Goal: Task Accomplishment & Management: Use online tool/utility

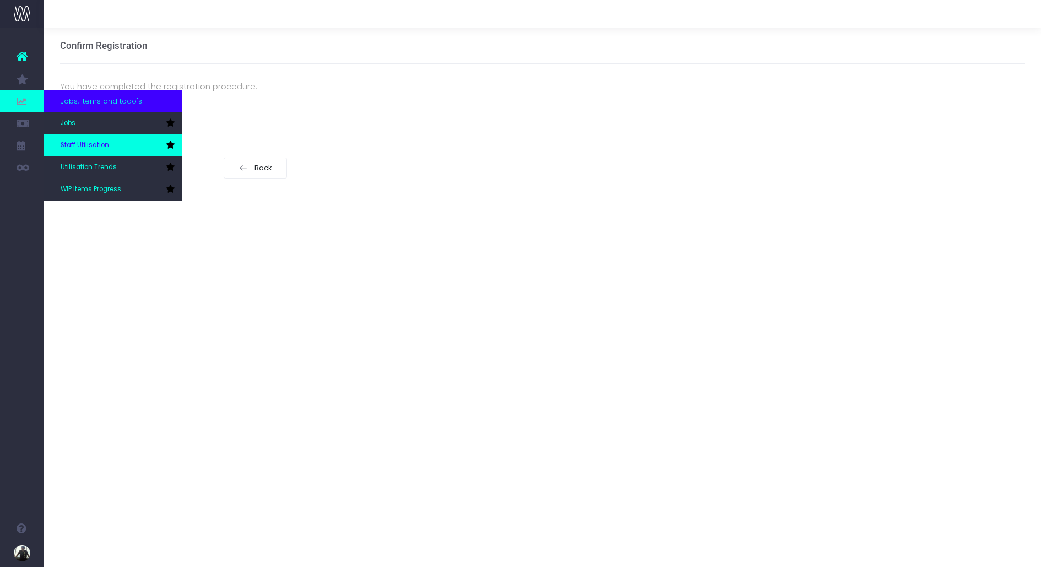
click at [91, 145] on span "Staff Utilisation" at bounding box center [85, 145] width 48 height 10
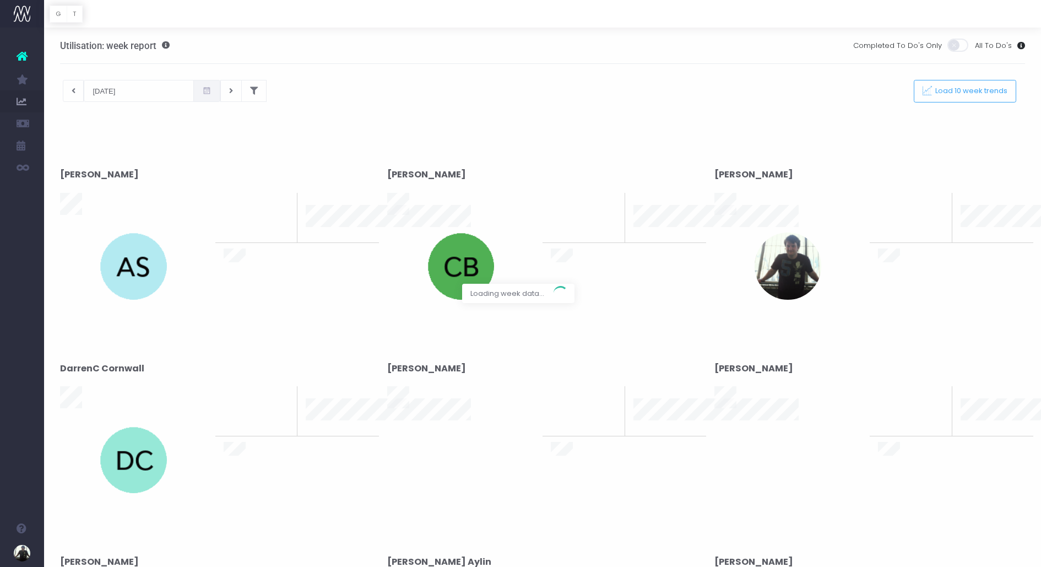
click at [73, 87] on div at bounding box center [520, 283] width 1041 height 567
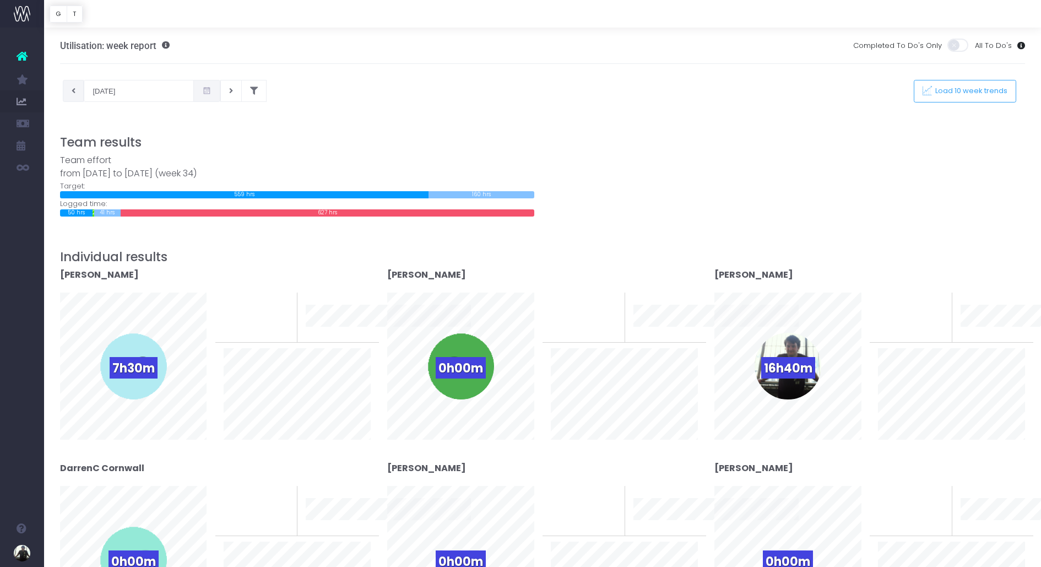
click at [75, 89] on button at bounding box center [73, 91] width 21 height 22
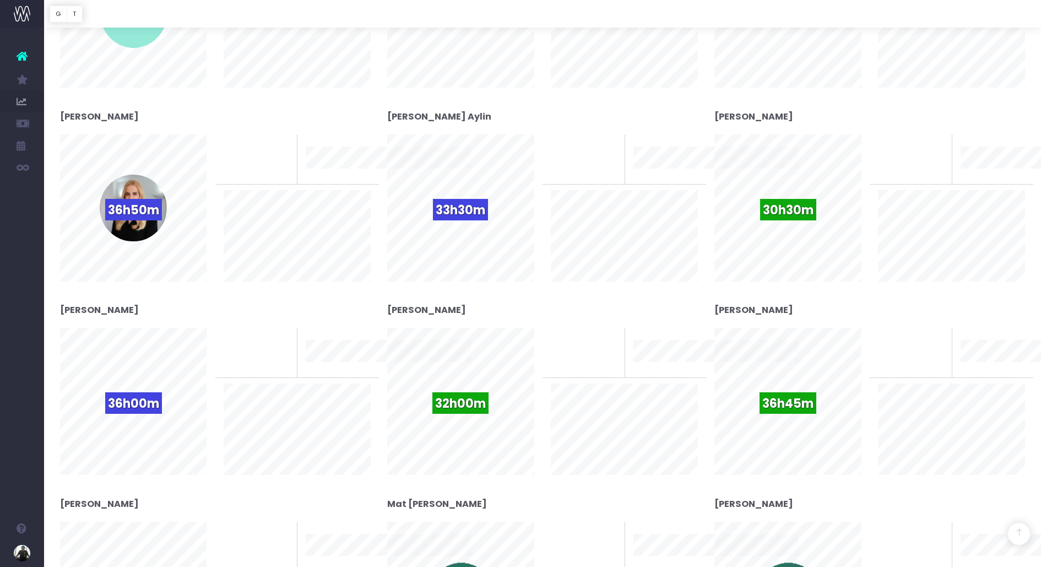
scroll to position [547, 0]
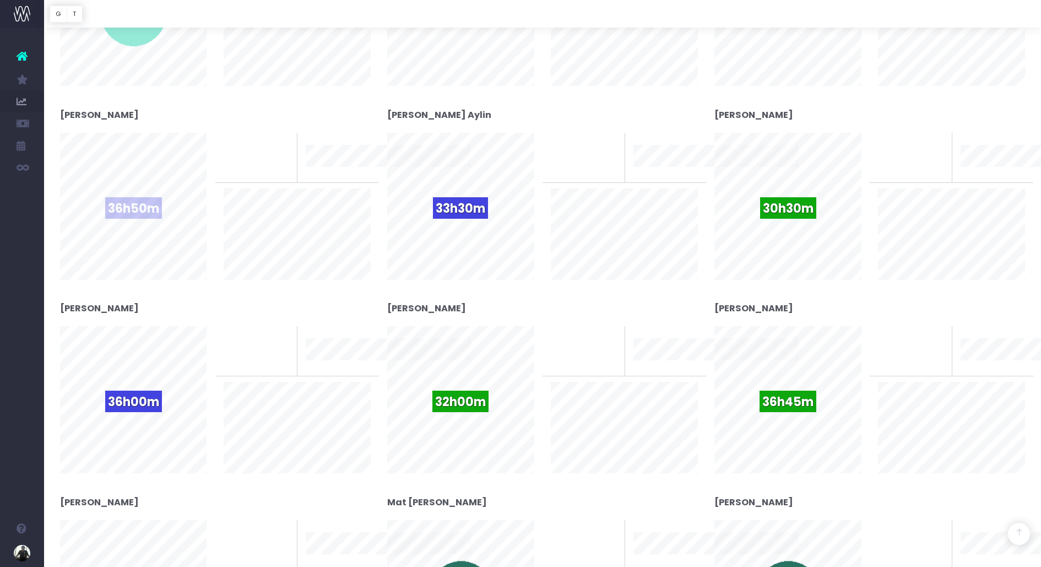
click at [141, 214] on span "36h50m" at bounding box center [133, 207] width 57 height 21
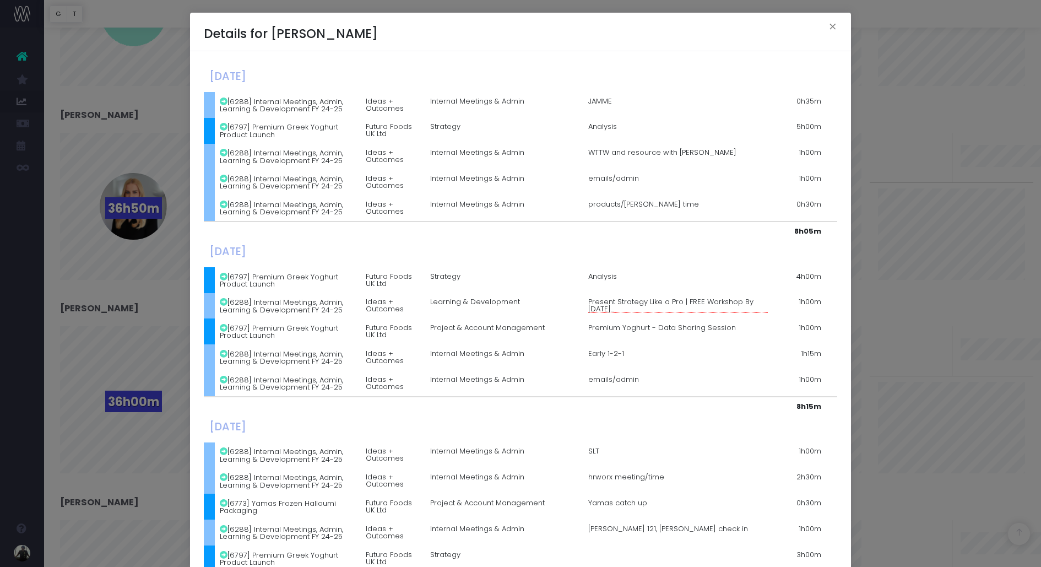
click at [83, 108] on div "Details for [PERSON_NAME] × [DATE] [6288] Internal Meetings, Admin, Learning & …" at bounding box center [520, 283] width 1041 height 567
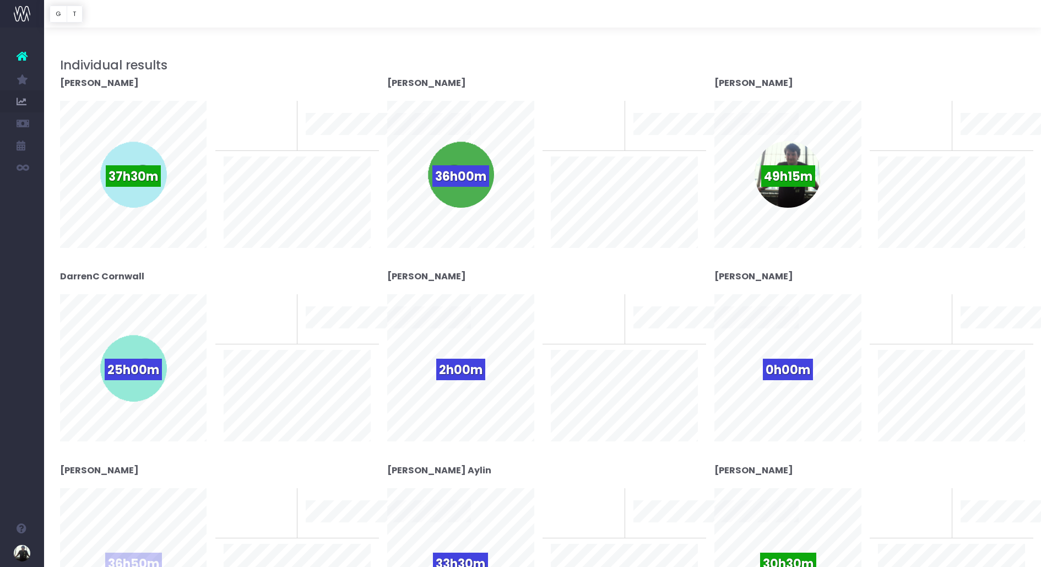
scroll to position [0, 0]
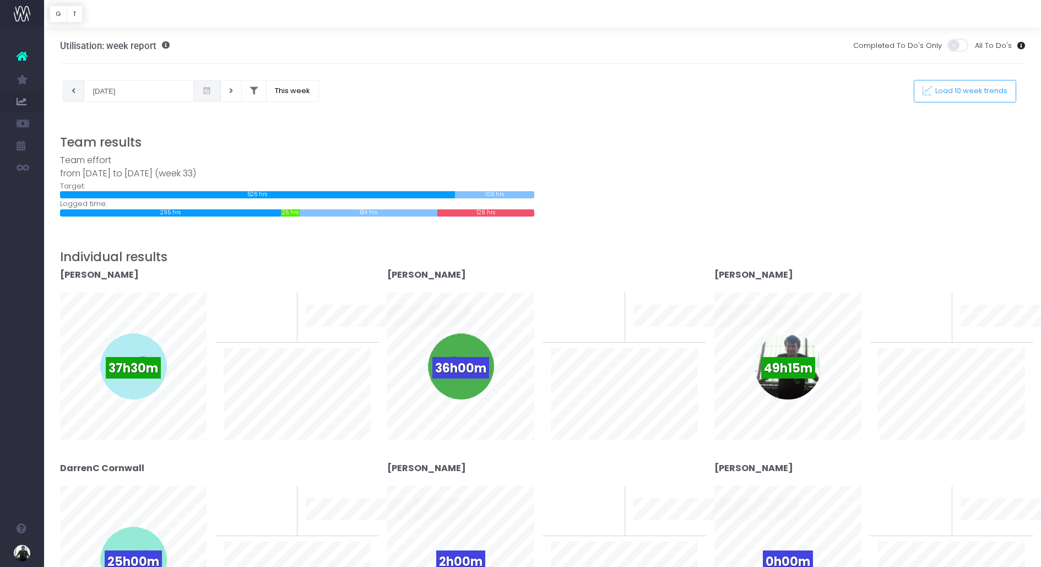
click at [74, 91] on icon at bounding box center [74, 91] width 4 height 0
type input "[DATE]"
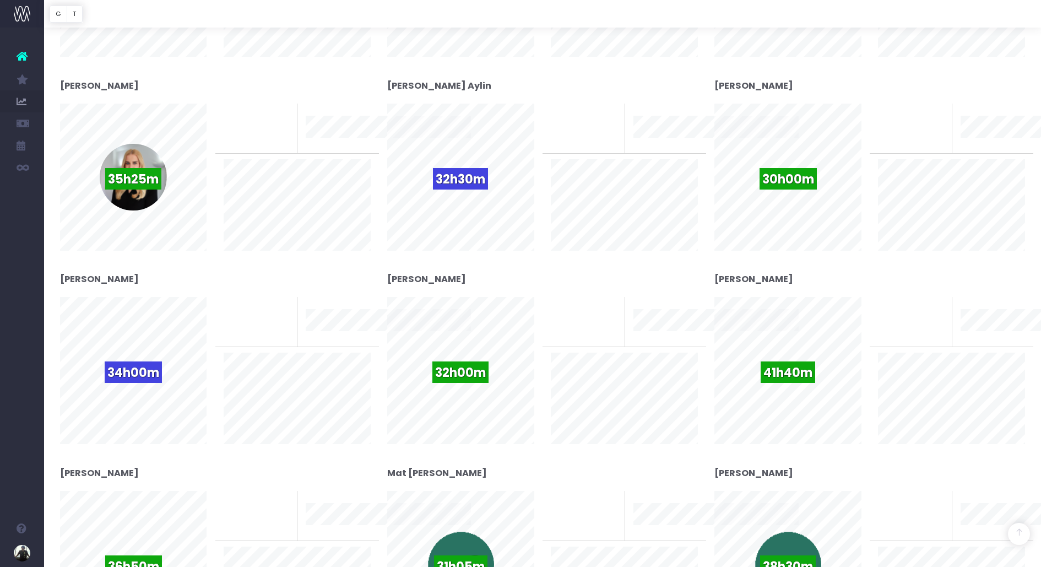
scroll to position [573, 0]
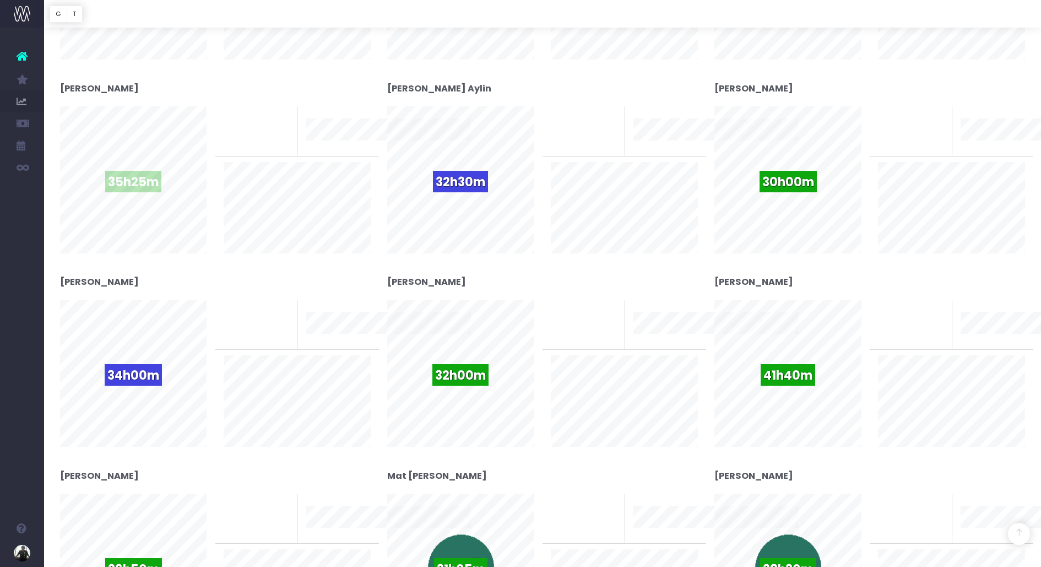
click at [146, 167] on div "35h25m" at bounding box center [133, 179] width 67 height 67
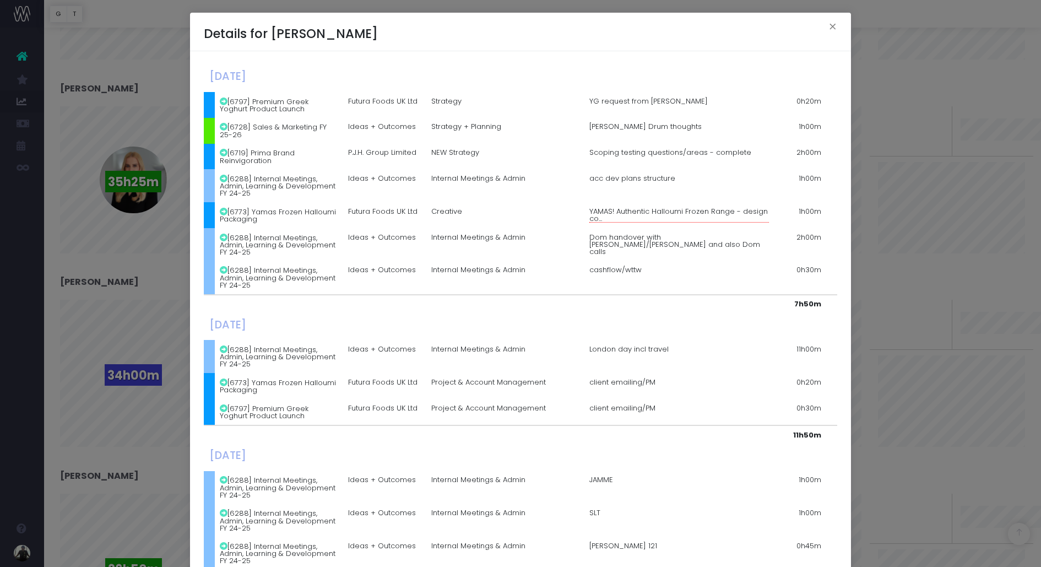
click at [143, 189] on div "Details for [PERSON_NAME] × [DATE] [6797] Premium Greek Yoghurt Product Launch …" at bounding box center [520, 283] width 1041 height 567
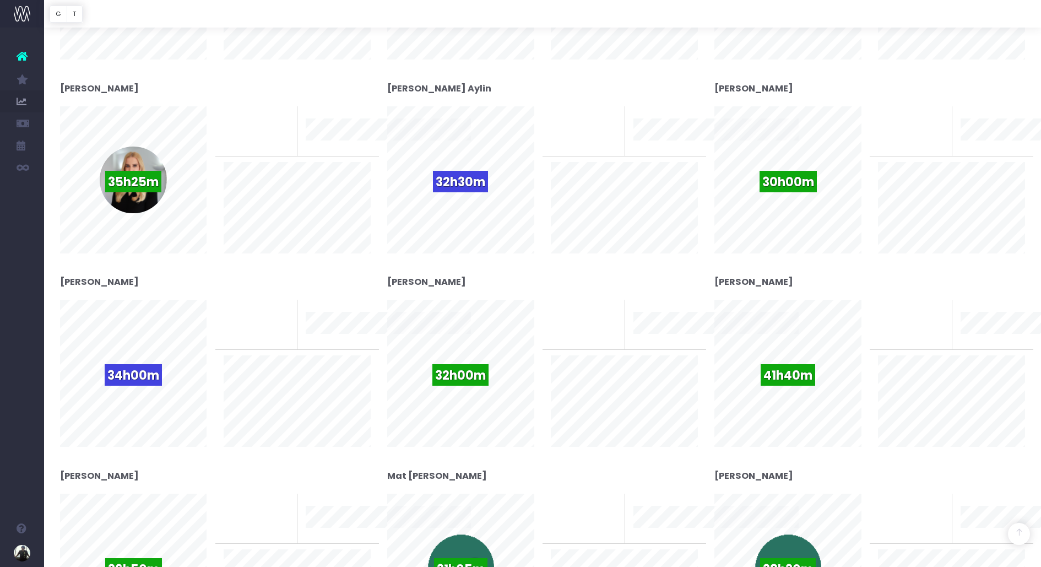
click at [143, 189] on span "35h25m" at bounding box center [133, 181] width 56 height 21
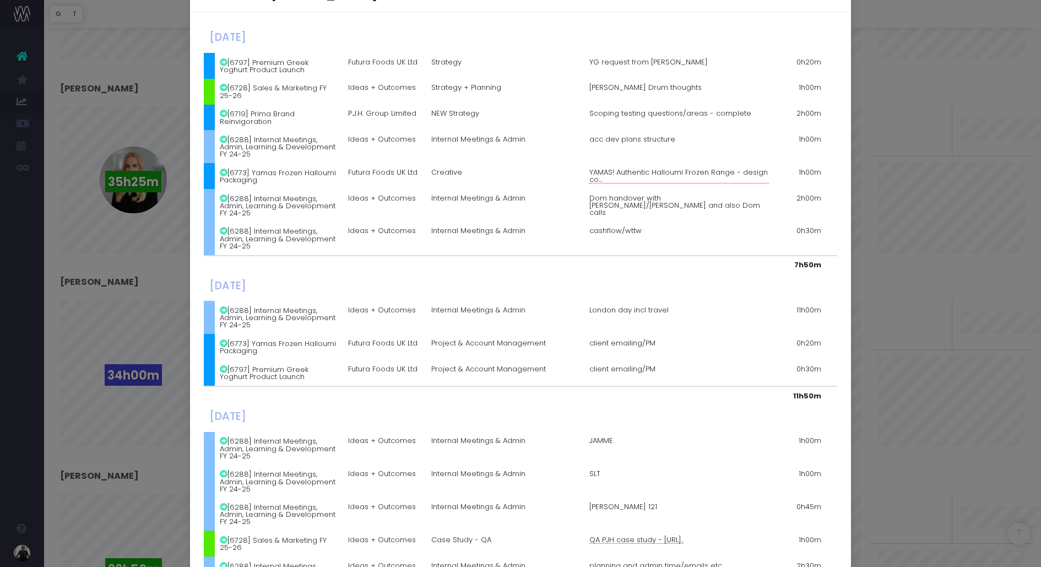
scroll to position [42, 0]
drag, startPoint x: 835, startPoint y: 287, endPoint x: 795, endPoint y: 287, distance: 40.2
click at [795, 287] on table "[DATE] [6797] Premium Greek Yoghurt Product Launch Futura Foods UK Ltd Strategy…" at bounding box center [520, 556] width 633 height 1067
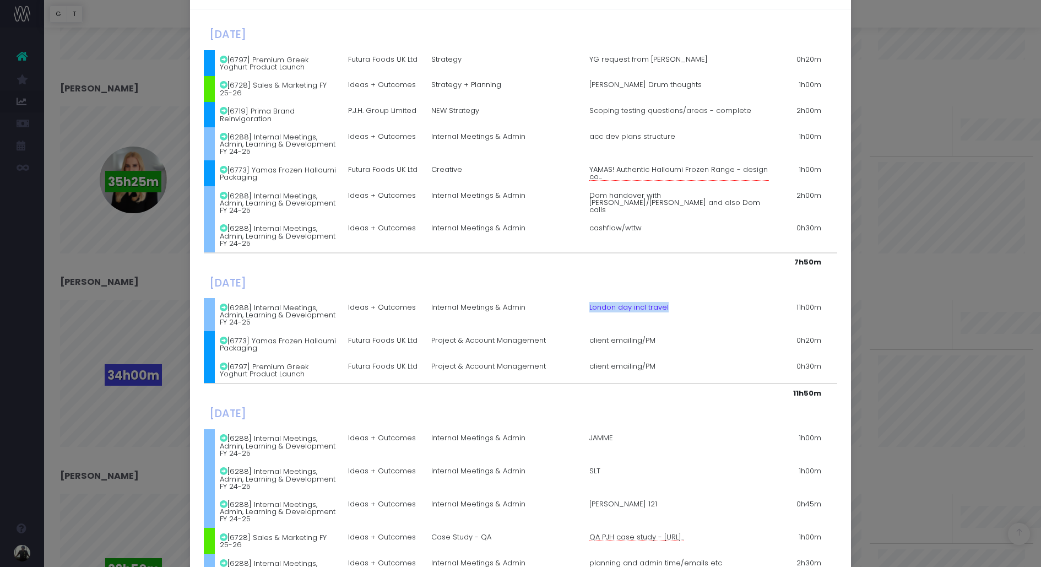
drag, startPoint x: 584, startPoint y: 285, endPoint x: 708, endPoint y: 284, distance: 123.9
click at [708, 298] on td "London day incl travel" at bounding box center [679, 314] width 190 height 33
